Goal: Navigation & Orientation: Find specific page/section

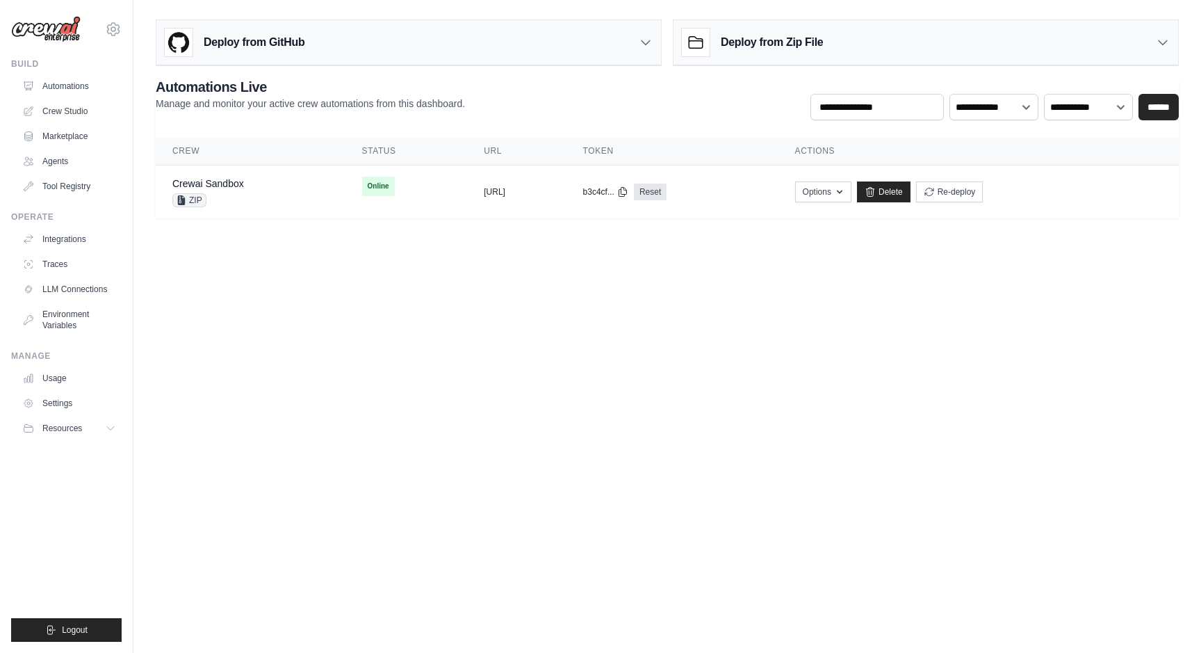
click at [57, 32] on img at bounding box center [46, 29] width 70 height 26
click at [62, 29] on img at bounding box center [46, 29] width 70 height 26
click at [52, 154] on link "Agents" at bounding box center [70, 161] width 105 height 22
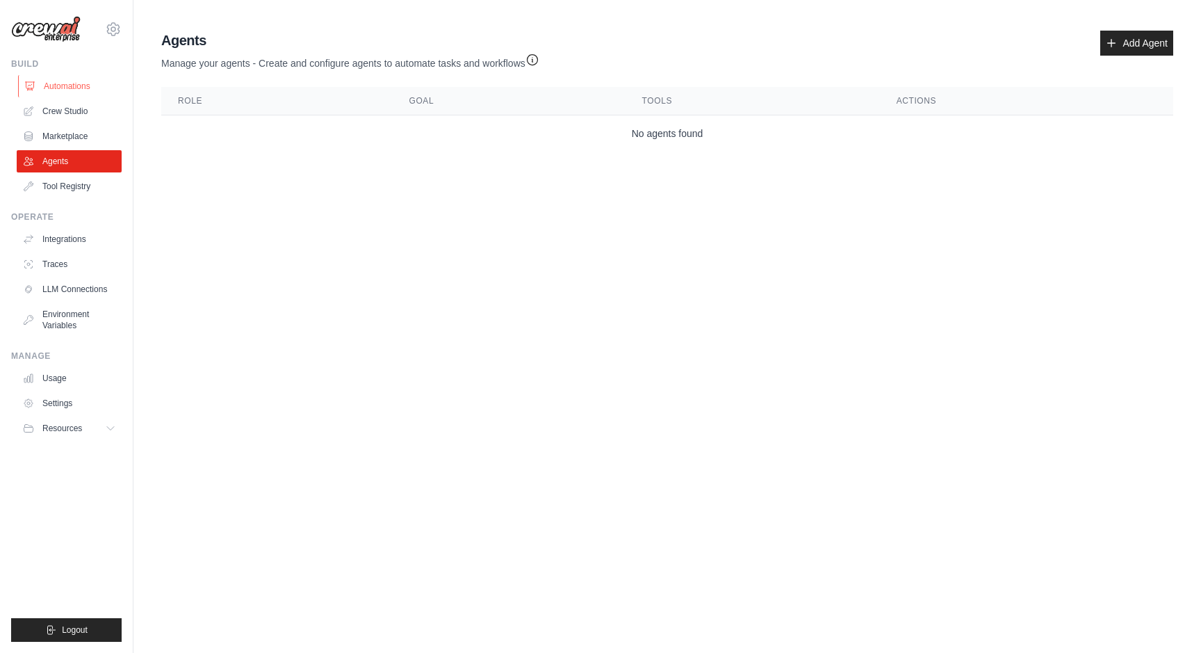
click at [65, 89] on link "Automations" at bounding box center [70, 86] width 105 height 22
